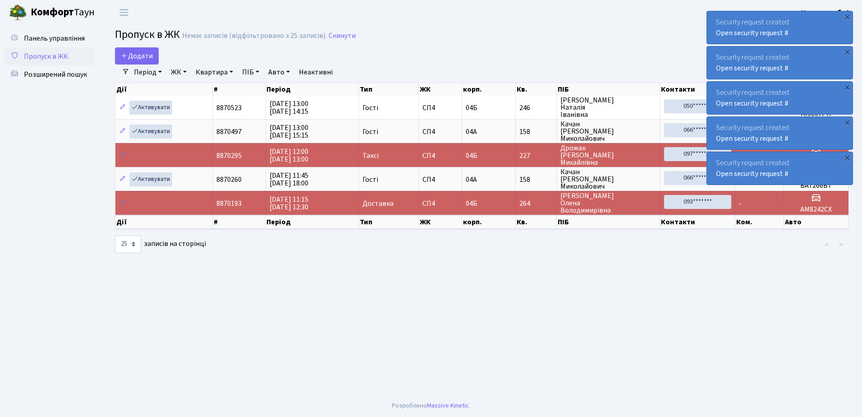
select select "25"
click at [847, 17] on div "×" at bounding box center [847, 16] width 9 height 9
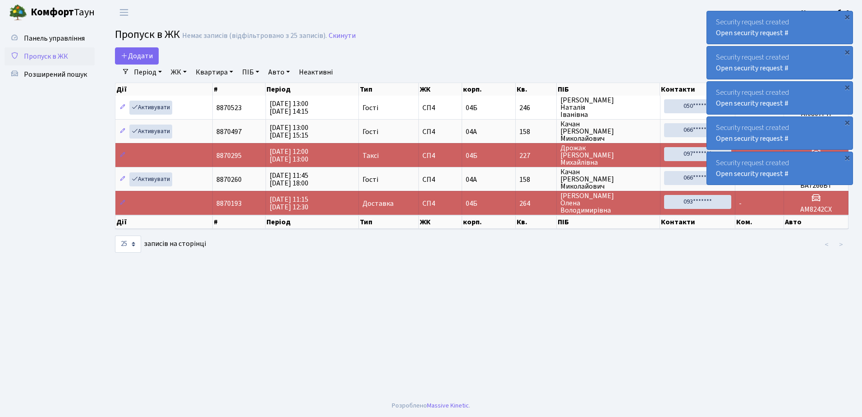
click at [847, 17] on div "×" at bounding box center [847, 16] width 9 height 9
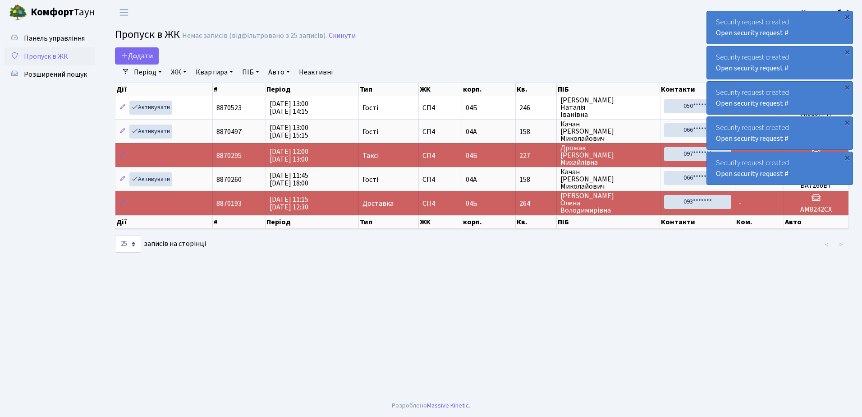
click at [847, 17] on div "×" at bounding box center [847, 16] width 9 height 9
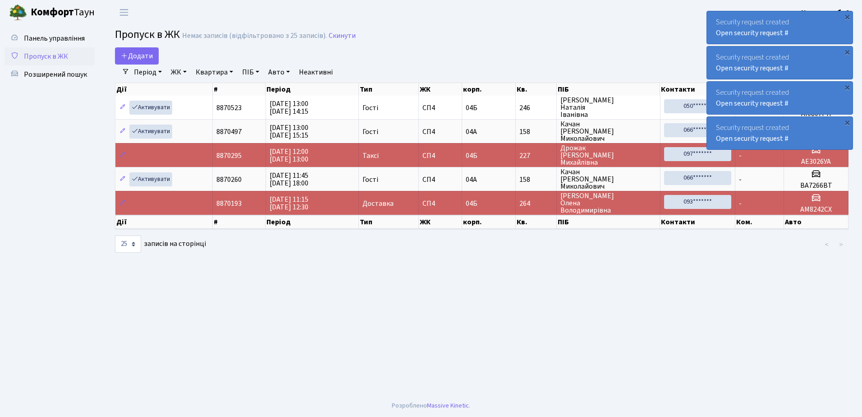
click at [847, 17] on div "×" at bounding box center [847, 16] width 9 height 9
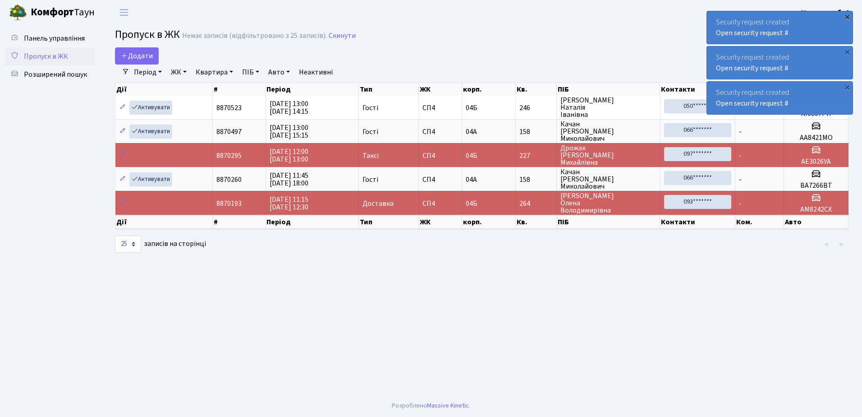
click at [845, 18] on div "×" at bounding box center [847, 16] width 9 height 9
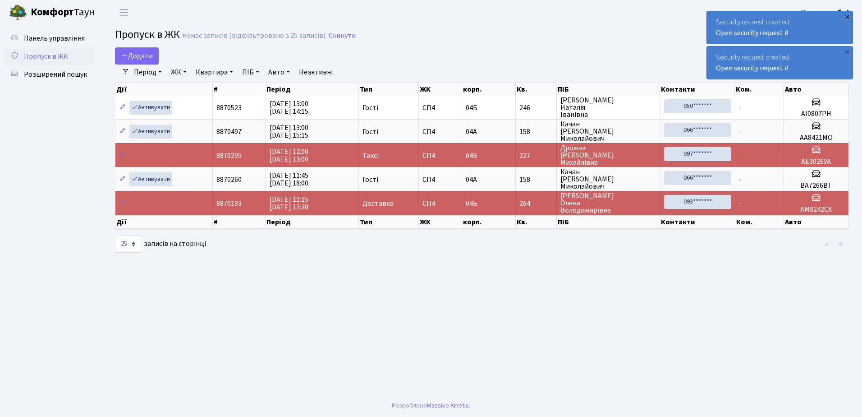
click at [848, 16] on div "×" at bounding box center [847, 16] width 9 height 9
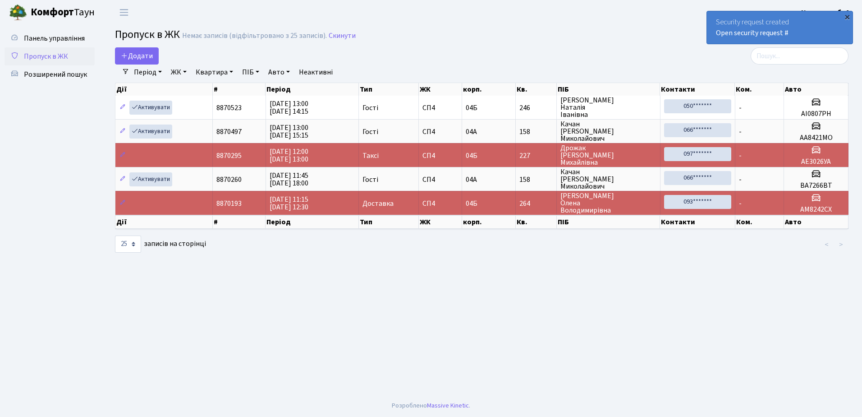
click at [848, 16] on div "×" at bounding box center [847, 16] width 9 height 9
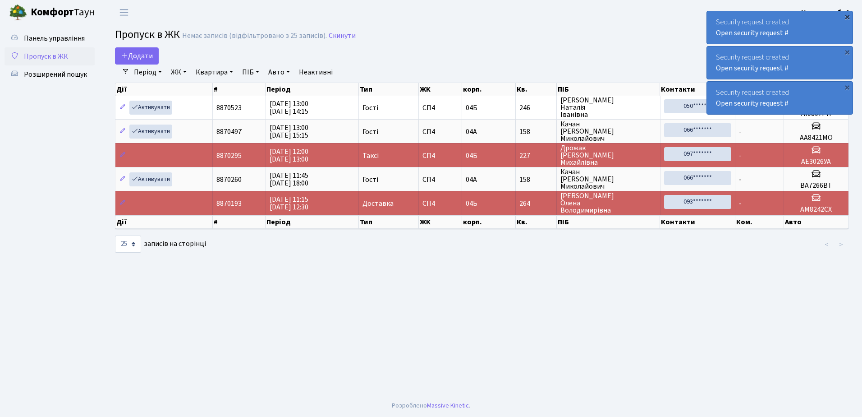
click at [847, 17] on div "×" at bounding box center [847, 16] width 9 height 9
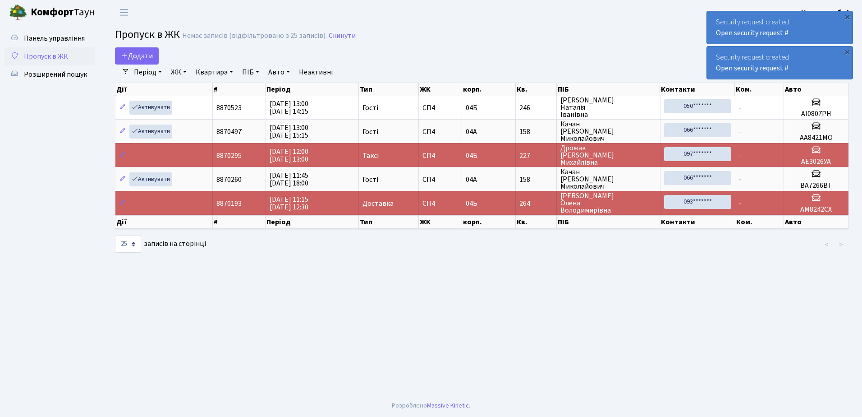
click at [847, 17] on div "×" at bounding box center [847, 16] width 9 height 9
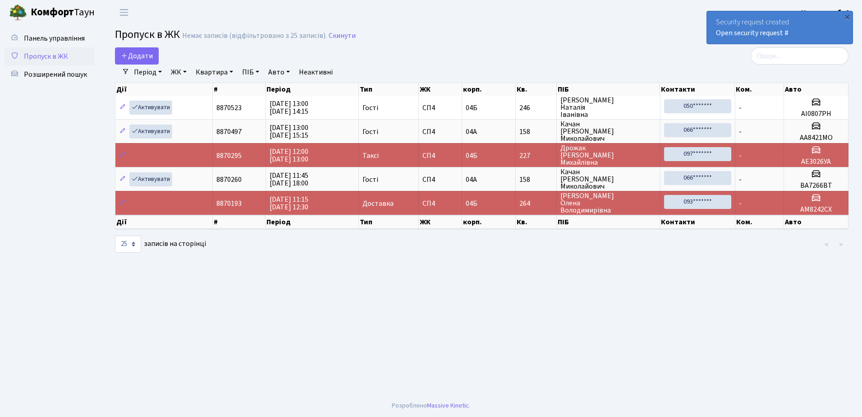
click at [847, 17] on div "×" at bounding box center [847, 16] width 9 height 9
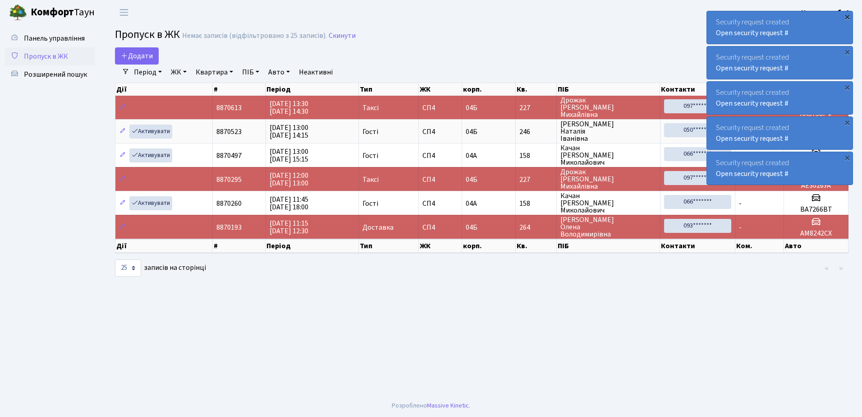
click at [848, 16] on div "×" at bounding box center [847, 16] width 9 height 9
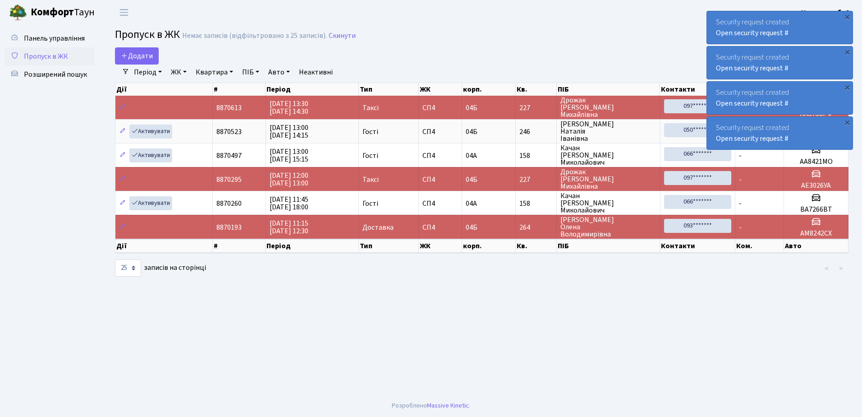
click at [848, 16] on div "×" at bounding box center [847, 16] width 9 height 9
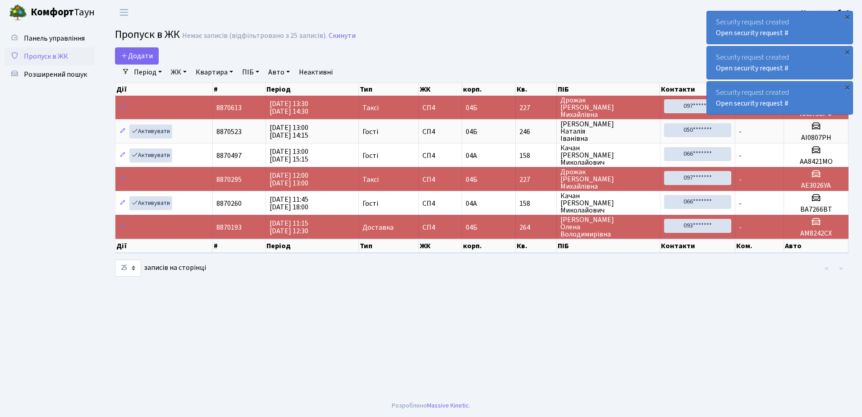
click at [848, 16] on div "×" at bounding box center [847, 16] width 9 height 9
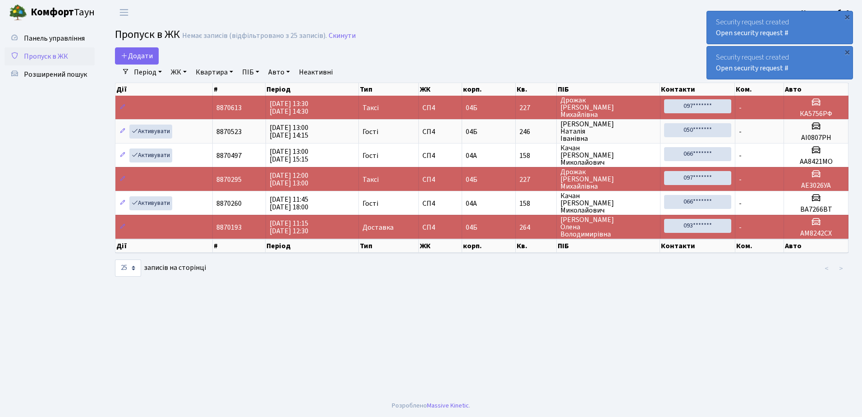
click at [848, 16] on div "×" at bounding box center [847, 16] width 9 height 9
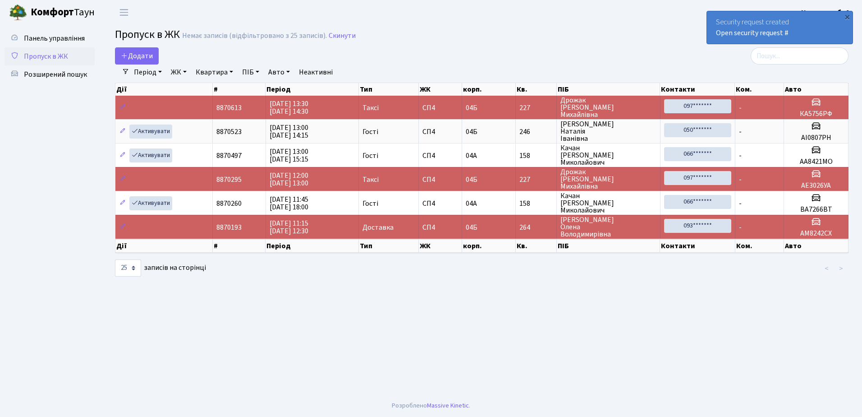
click at [848, 16] on div "×" at bounding box center [847, 16] width 9 height 9
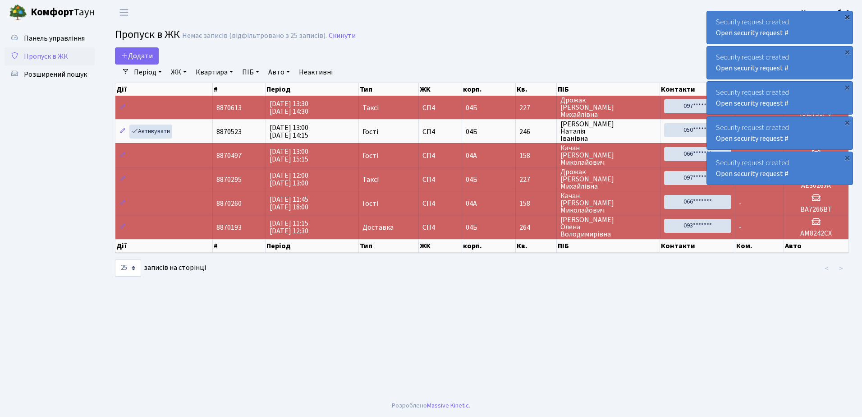
click at [847, 16] on div "×" at bounding box center [847, 16] width 9 height 9
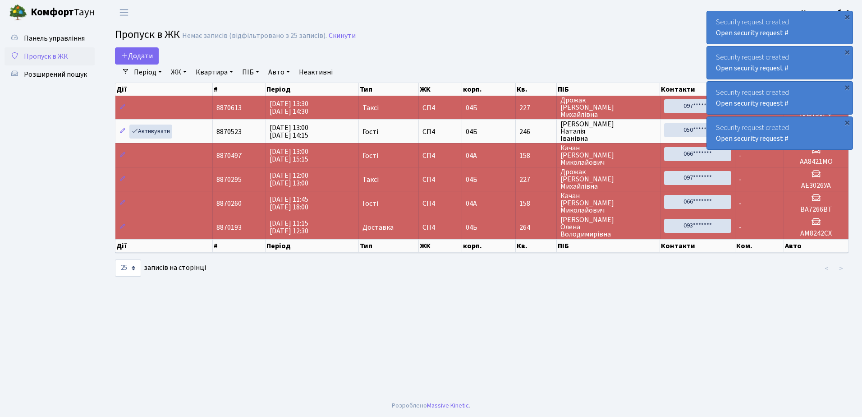
click at [847, 16] on div "×" at bounding box center [847, 16] width 9 height 9
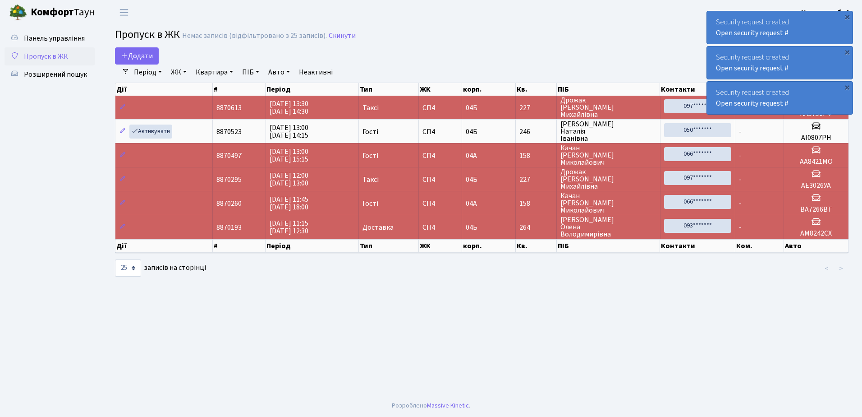
click at [847, 16] on div "×" at bounding box center [847, 16] width 9 height 9
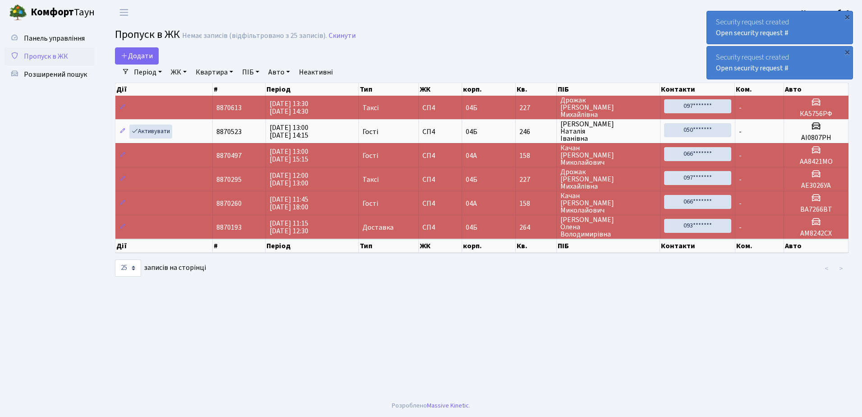
click at [847, 16] on div "×" at bounding box center [847, 16] width 9 height 9
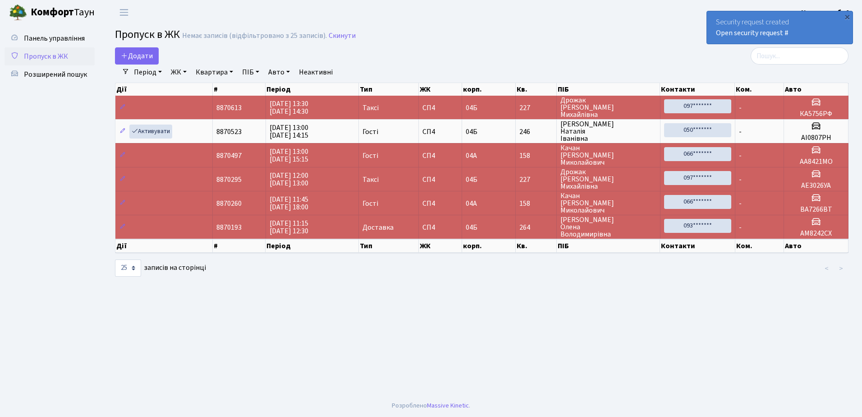
click at [847, 16] on div "×" at bounding box center [847, 16] width 9 height 9
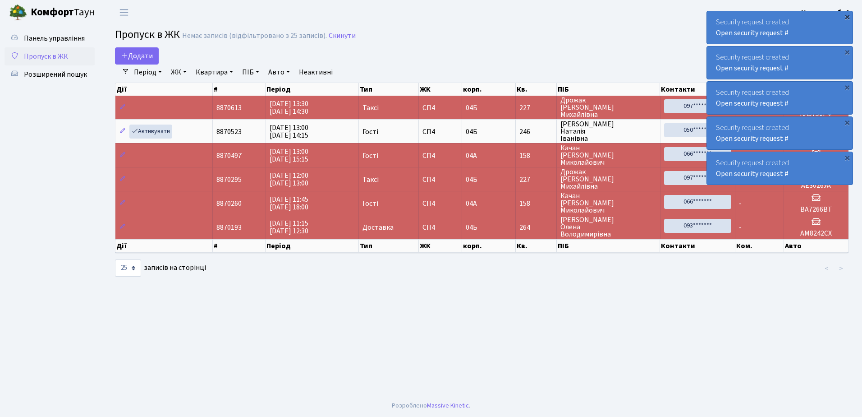
click at [848, 17] on div "×" at bounding box center [847, 16] width 9 height 9
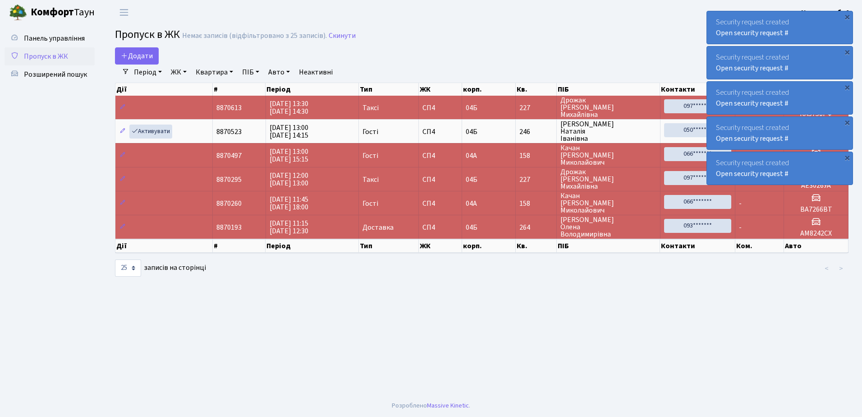
click at [848, 17] on div "×" at bounding box center [847, 16] width 9 height 9
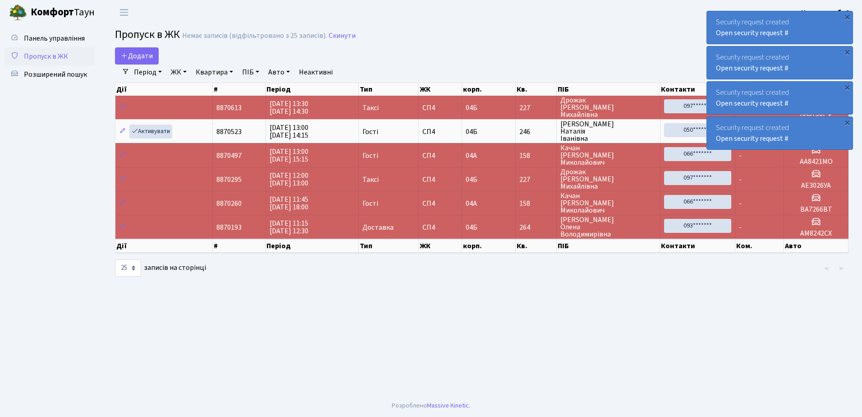
click at [848, 17] on div "×" at bounding box center [847, 16] width 9 height 9
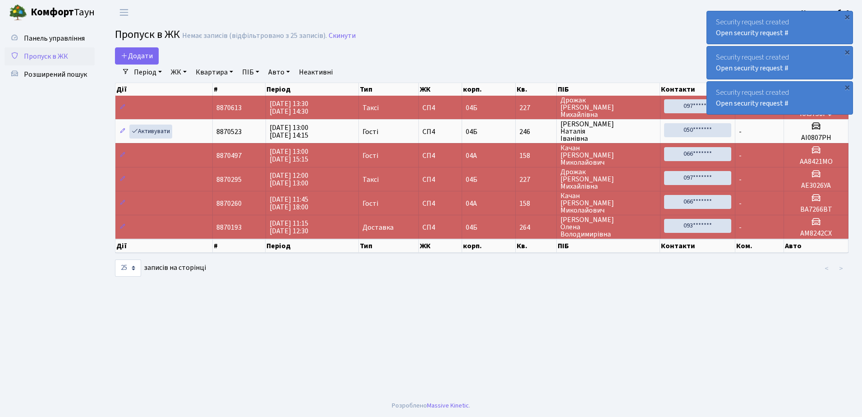
click at [848, 17] on div "×" at bounding box center [847, 16] width 9 height 9
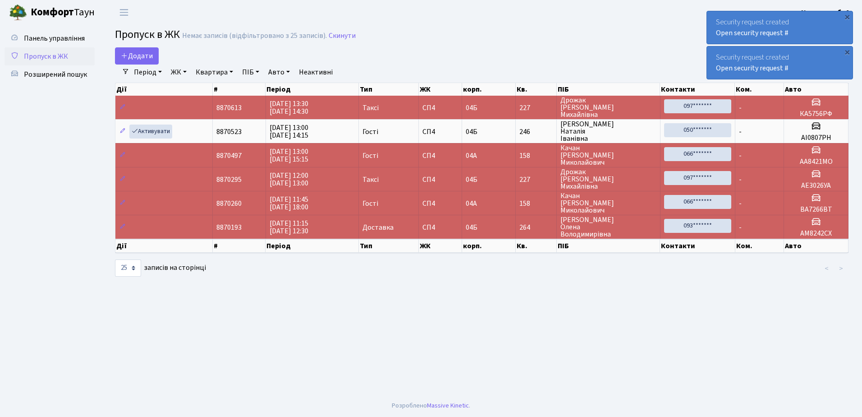
click at [848, 17] on div "×" at bounding box center [847, 16] width 9 height 9
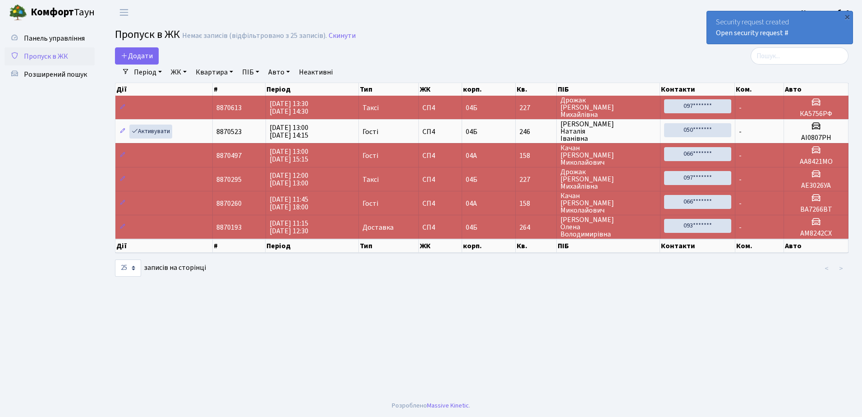
click at [848, 17] on div "×" at bounding box center [847, 16] width 9 height 9
